Goal: Transaction & Acquisition: Download file/media

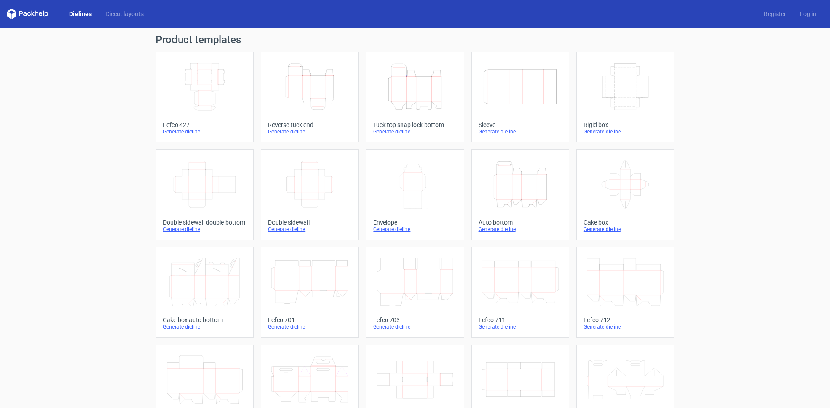
click at [305, 90] on icon "Height Depth Width" at bounding box center [309, 87] width 77 height 48
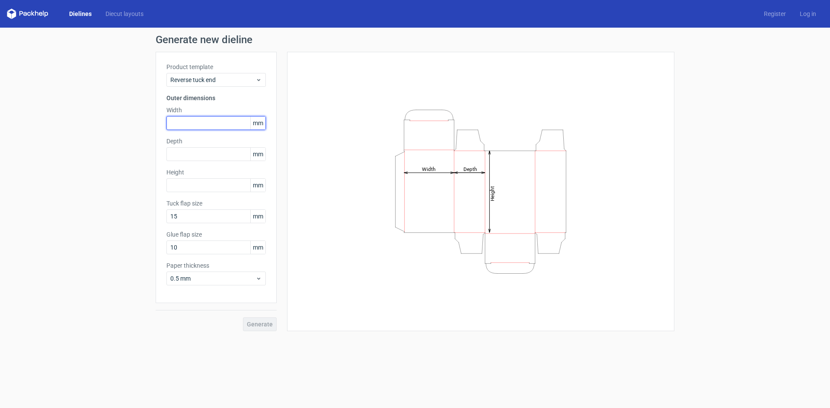
click at [202, 121] on input "text" at bounding box center [215, 123] width 99 height 14
type input "1"
type input "25"
click at [203, 152] on input "text" at bounding box center [215, 154] width 99 height 14
click at [201, 220] on input "15" at bounding box center [215, 217] width 99 height 14
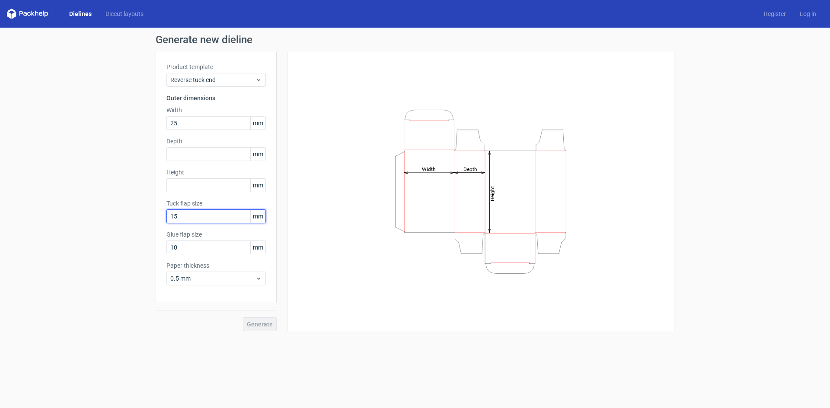
type input "1"
type input "25"
click at [213, 248] on input "10" at bounding box center [215, 248] width 99 height 14
click at [198, 150] on input "text" at bounding box center [215, 154] width 99 height 14
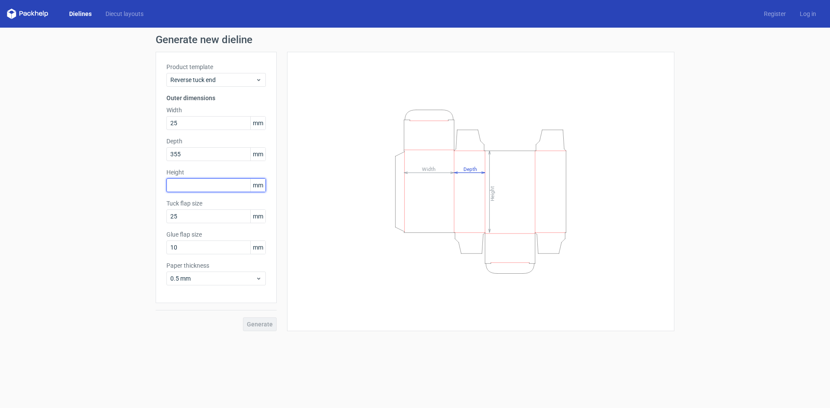
click at [186, 186] on input "text" at bounding box center [215, 186] width 99 height 14
drag, startPoint x: 190, startPoint y: 153, endPoint x: 159, endPoint y: 155, distance: 31.1
click at [159, 155] on div "Product template Reverse tuck end Outer dimensions Width 25 mm Depth 355 mm Hei…" at bounding box center [216, 178] width 121 height 252
type input "254"
click at [178, 183] on input "text" at bounding box center [215, 186] width 99 height 14
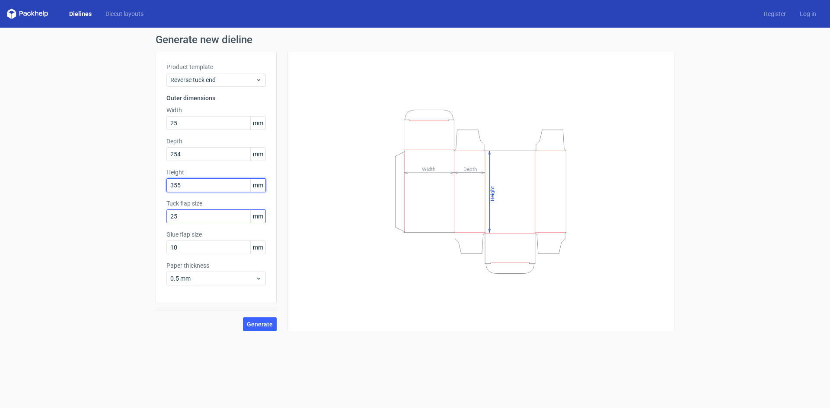
type input "355"
click at [194, 218] on input "25" at bounding box center [215, 217] width 99 height 14
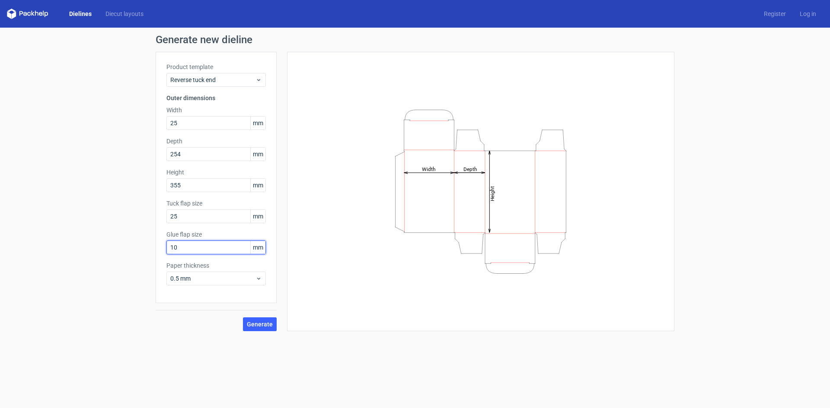
click at [179, 250] on input "10" at bounding box center [215, 248] width 99 height 14
type input "15"
click at [265, 326] on span "Generate" at bounding box center [260, 325] width 26 height 6
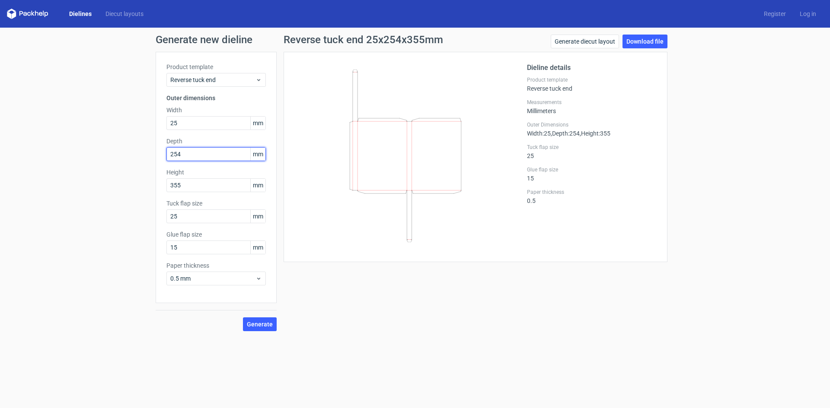
drag, startPoint x: 186, startPoint y: 155, endPoint x: 171, endPoint y: 154, distance: 15.2
click at [171, 154] on input "254" at bounding box center [215, 154] width 99 height 14
drag, startPoint x: 182, startPoint y: 123, endPoint x: 163, endPoint y: 121, distance: 19.1
click at [163, 121] on div "Product template Reverse tuck end Outer dimensions Width 25 mm Depth 254 mm Hei…" at bounding box center [216, 178] width 121 height 252
type input "254"
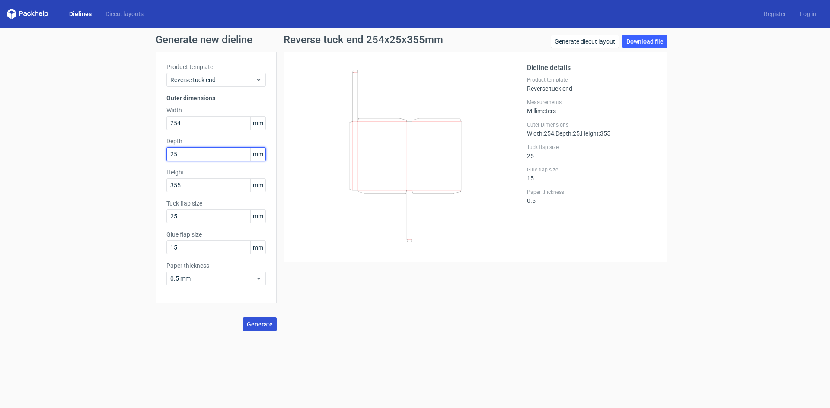
type input "25"
click at [260, 322] on span "Generate" at bounding box center [260, 325] width 26 height 6
click at [206, 187] on input "355" at bounding box center [215, 186] width 99 height 14
click at [186, 121] on input "254" at bounding box center [215, 123] width 99 height 14
type input "257"
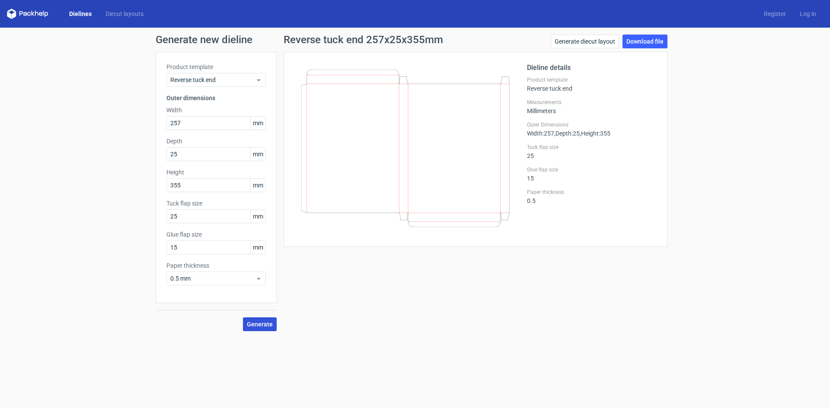
click at [261, 325] on span "Generate" at bounding box center [260, 325] width 26 height 6
click at [652, 42] on link "Download file" at bounding box center [644, 42] width 45 height 14
click at [186, 249] on input "15" at bounding box center [215, 248] width 99 height 14
drag, startPoint x: 183, startPoint y: 248, endPoint x: 163, endPoint y: 245, distance: 21.0
click at [163, 245] on div "Product template Reverse tuck end Outer dimensions Width 257 mm Depth 25 mm Hei…" at bounding box center [216, 178] width 121 height 252
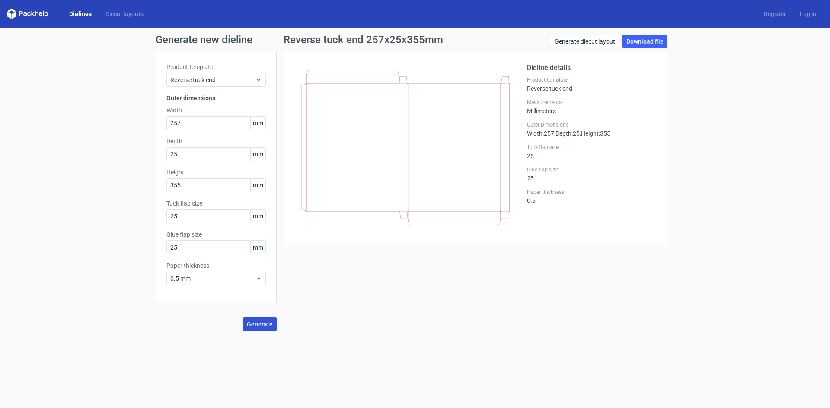
click at [255, 323] on span "Generate" at bounding box center [260, 325] width 26 height 6
click at [181, 250] on input "25" at bounding box center [215, 248] width 99 height 14
click at [269, 325] on span "Generate" at bounding box center [260, 325] width 26 height 6
click at [662, 43] on link "Download file" at bounding box center [644, 42] width 45 height 14
click at [202, 249] on input "20" at bounding box center [215, 248] width 99 height 14
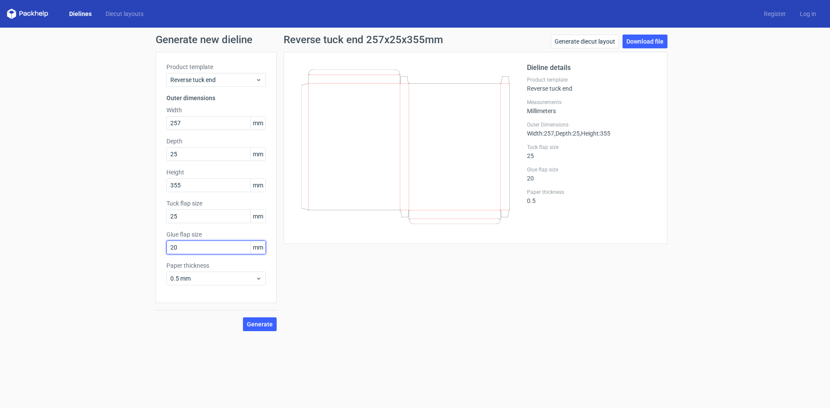
drag, startPoint x: 202, startPoint y: 249, endPoint x: 166, endPoint y: 248, distance: 36.3
click at [166, 248] on div "Product template Reverse tuck end Outer dimensions Width 257 mm Depth 25 mm Hei…" at bounding box center [216, 178] width 121 height 252
type input "25"
click at [258, 324] on span "Generate" at bounding box center [260, 325] width 26 height 6
